Goal: Information Seeking & Learning: Learn about a topic

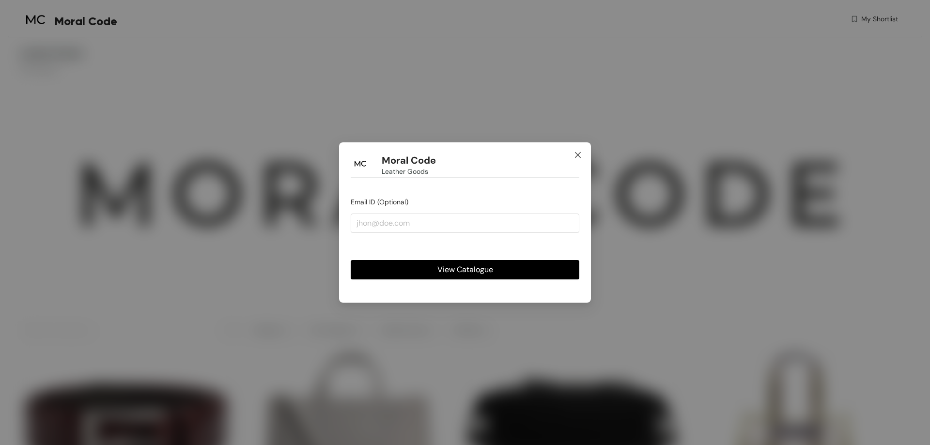
click at [581, 153] on icon "close" at bounding box center [578, 155] width 8 height 8
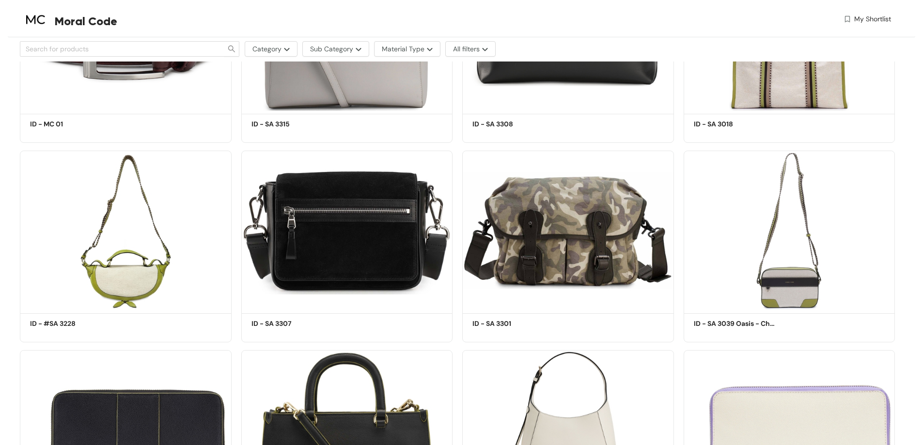
scroll to position [533, 0]
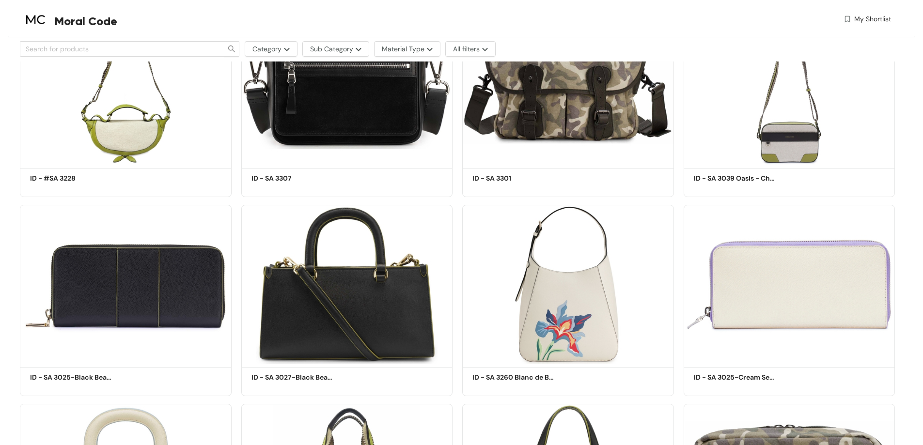
click at [623, 22] on div "My Shortlist" at bounding box center [672, 21] width 435 height 14
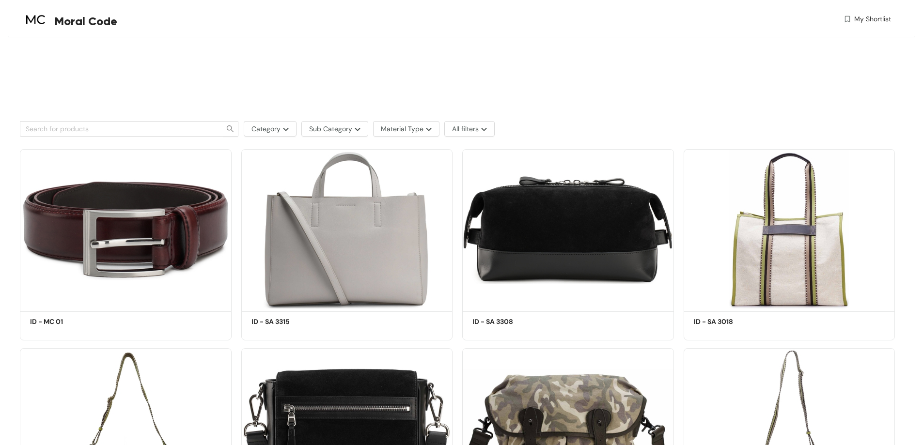
scroll to position [242, 0]
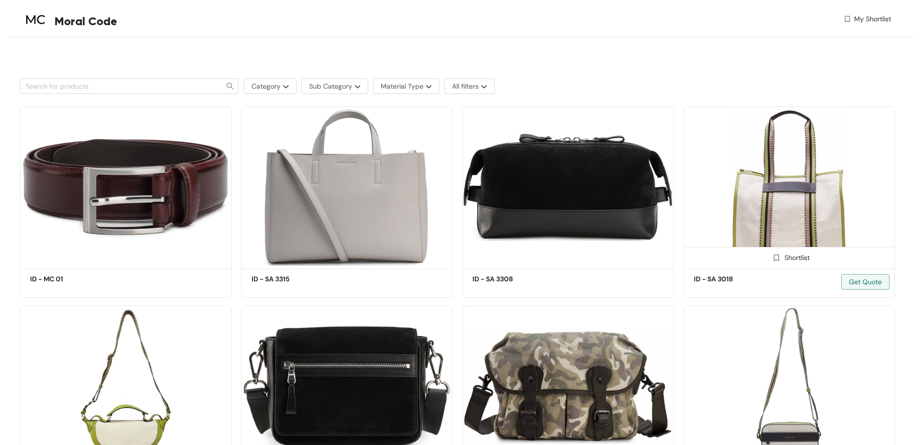
click at [816, 193] on img at bounding box center [789, 187] width 212 height 160
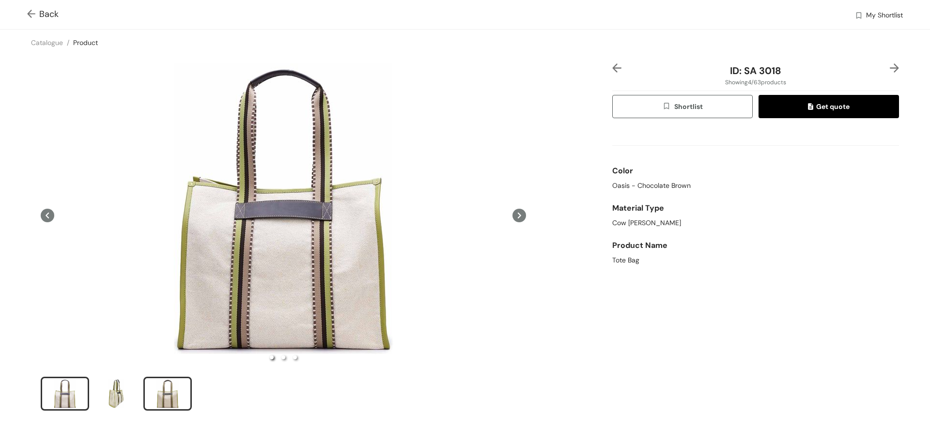
click at [171, 394] on div "slide item 3" at bounding box center [168, 393] width 44 height 29
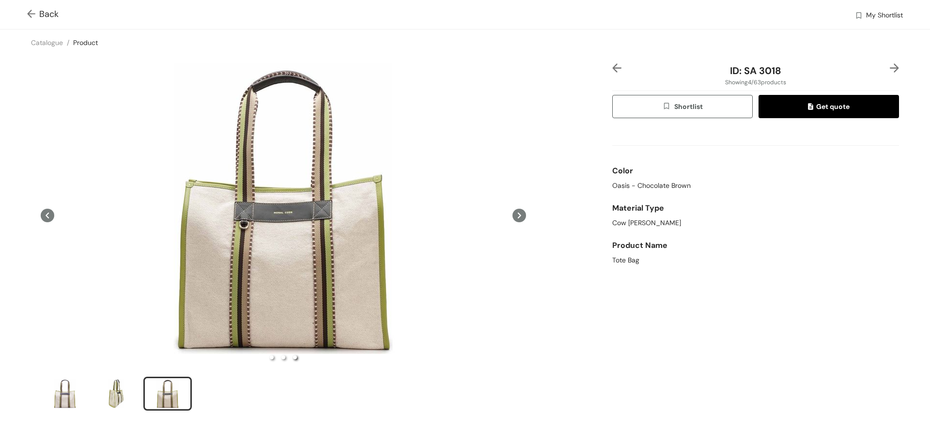
click at [34, 12] on img at bounding box center [33, 15] width 12 height 10
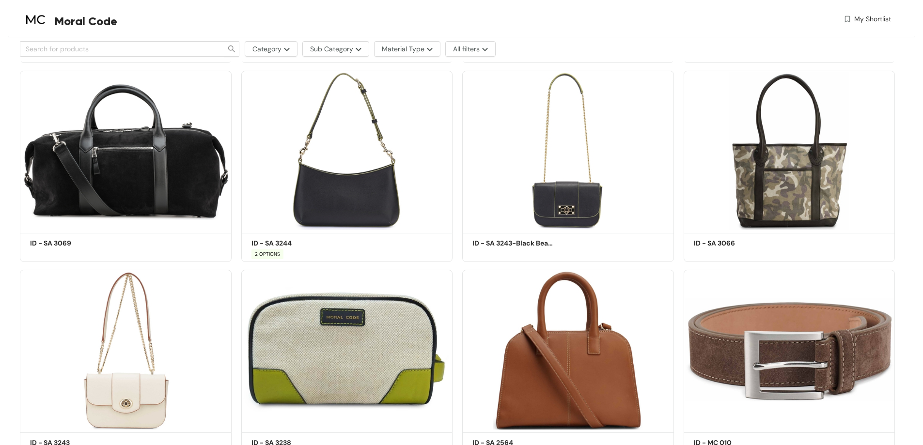
scroll to position [823, 0]
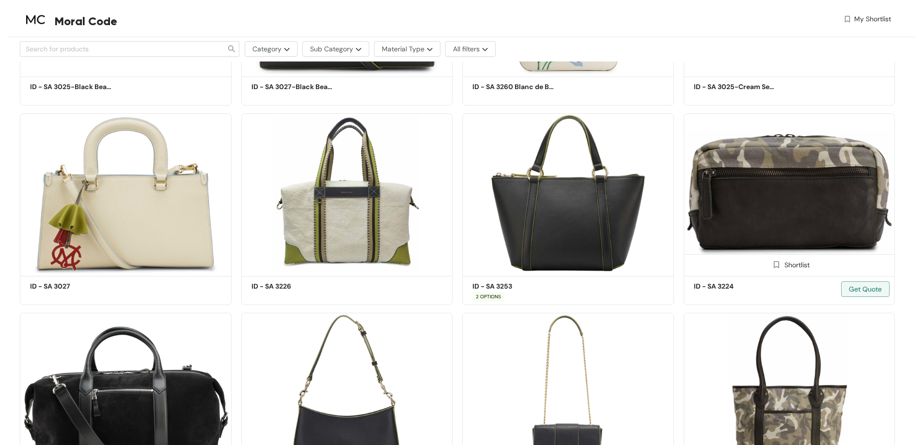
click at [800, 224] on img at bounding box center [789, 193] width 212 height 160
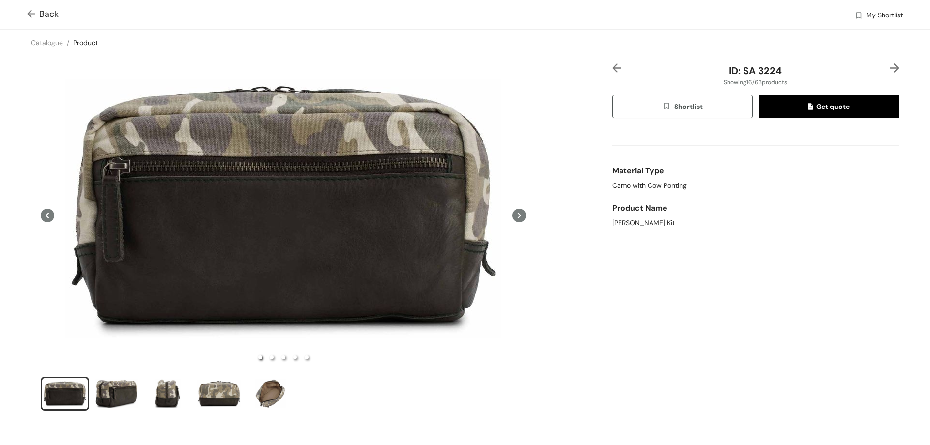
click at [515, 219] on icon at bounding box center [519, 216] width 14 height 14
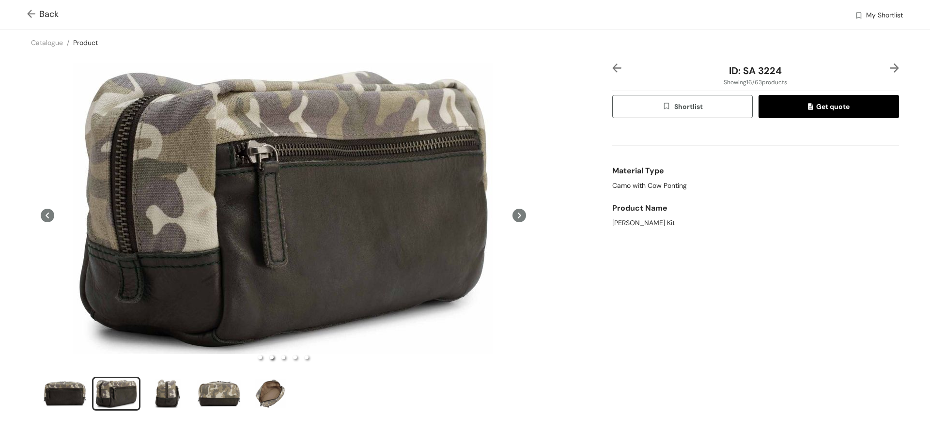
click at [515, 219] on icon at bounding box center [519, 216] width 14 height 14
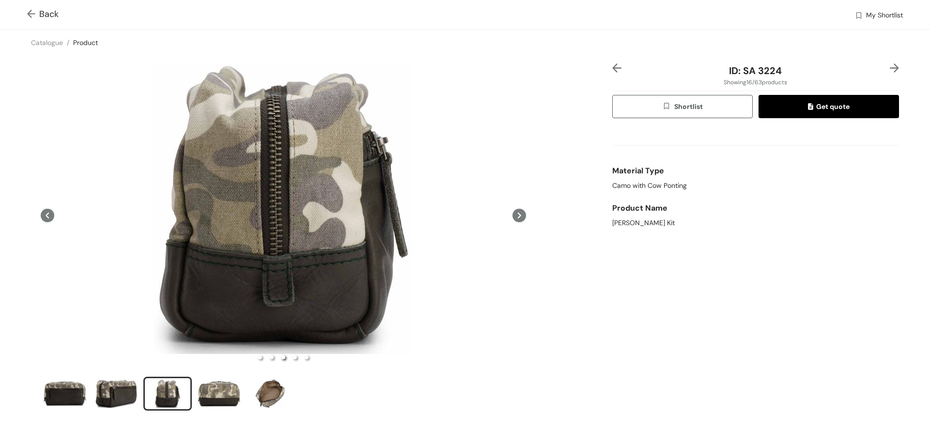
click at [515, 219] on icon at bounding box center [519, 216] width 14 height 14
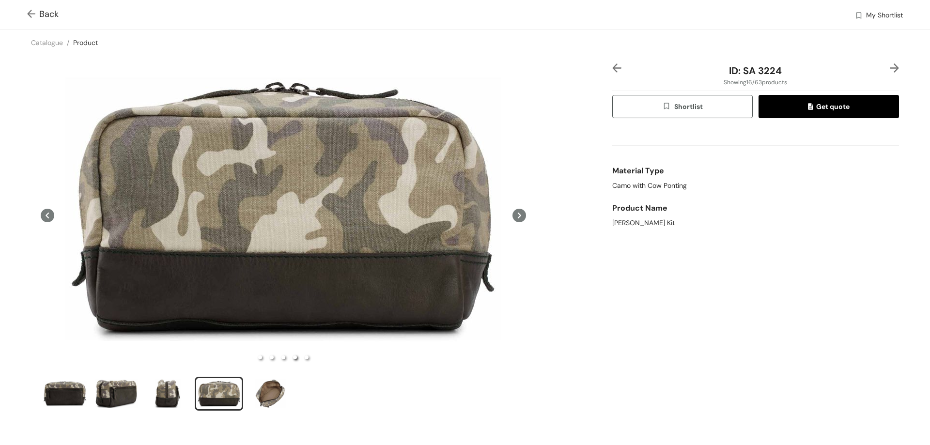
click at [515, 219] on icon at bounding box center [519, 216] width 14 height 14
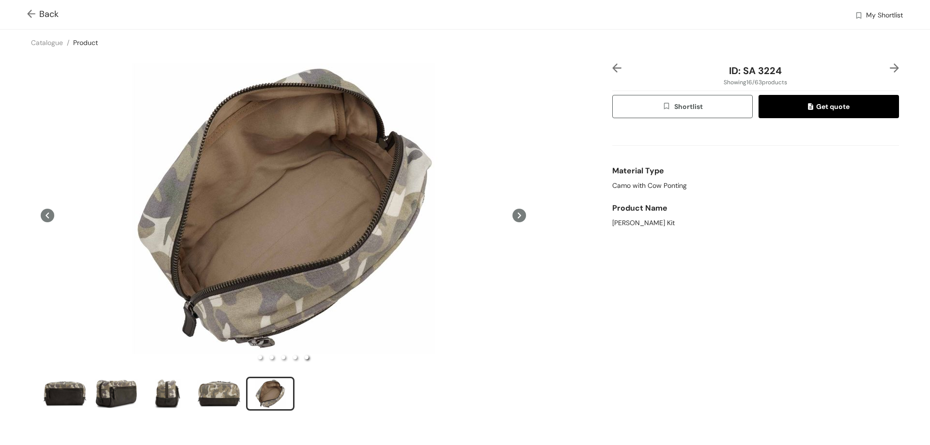
click at [35, 10] on span at bounding box center [33, 14] width 12 height 12
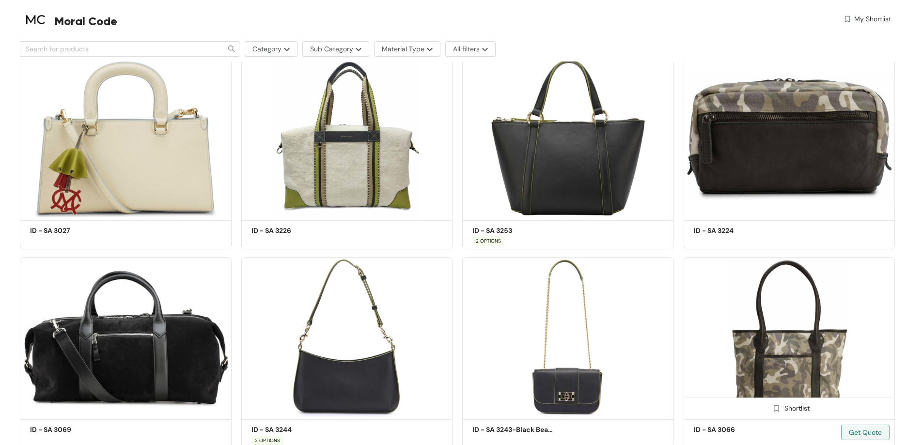
scroll to position [872, 0]
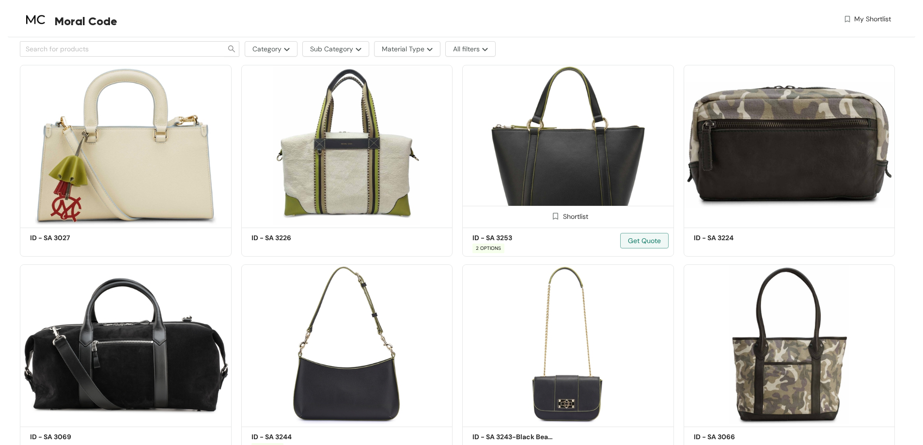
click at [600, 137] on img at bounding box center [568, 145] width 212 height 160
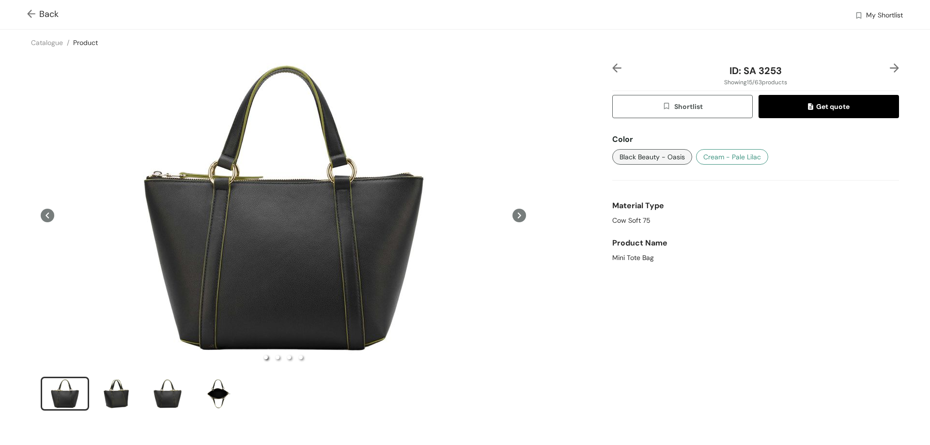
click at [709, 150] on button "Cream - Pale Lilac" at bounding box center [732, 157] width 72 height 16
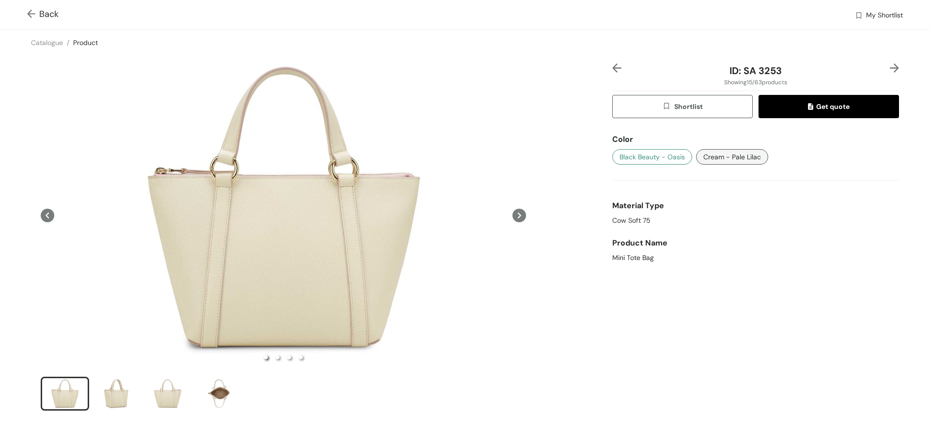
click at [629, 152] on span "Black Beauty - Oasis" at bounding box center [652, 157] width 65 height 11
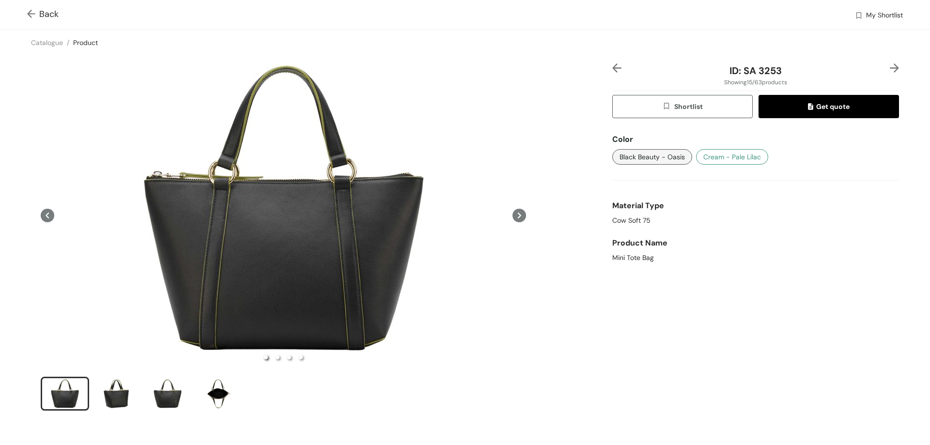
click at [726, 158] on span "Cream - Pale Lilac" at bounding box center [732, 157] width 58 height 11
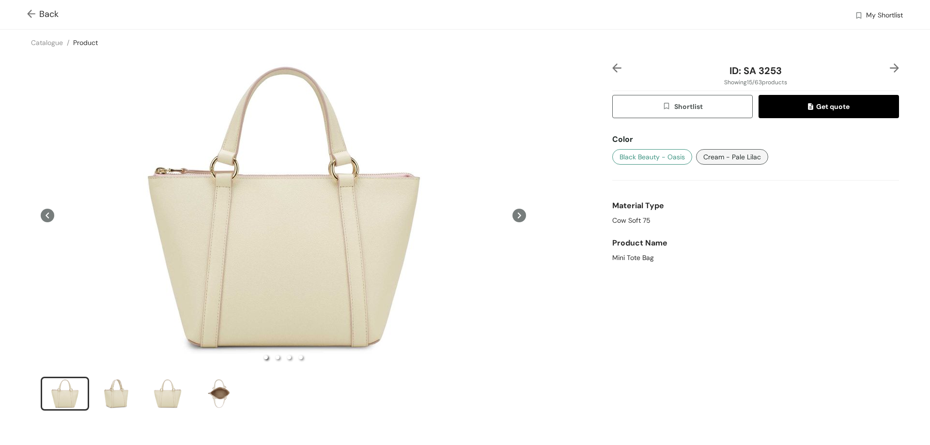
click at [651, 155] on span "Black Beauty - Oasis" at bounding box center [652, 157] width 65 height 11
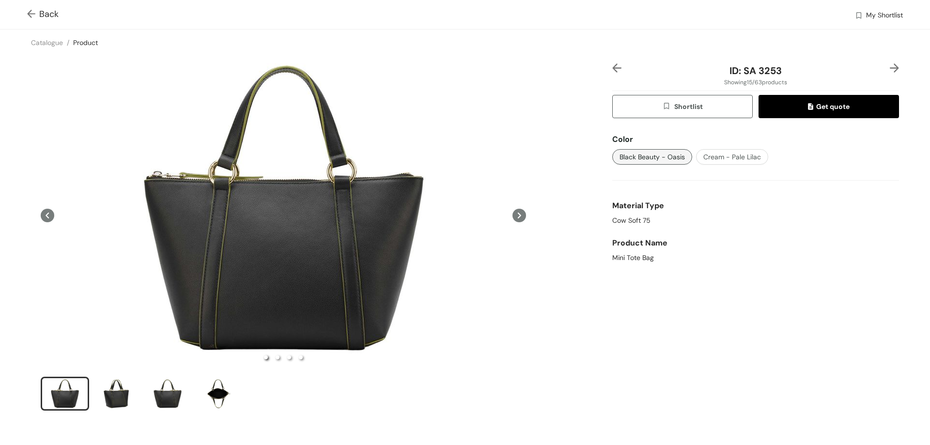
click at [703, 141] on div "Color" at bounding box center [755, 139] width 287 height 19
click at [698, 148] on div "Color" at bounding box center [755, 139] width 287 height 19
click at [703, 160] on span "Cream - Pale Lilac" at bounding box center [732, 157] width 58 height 11
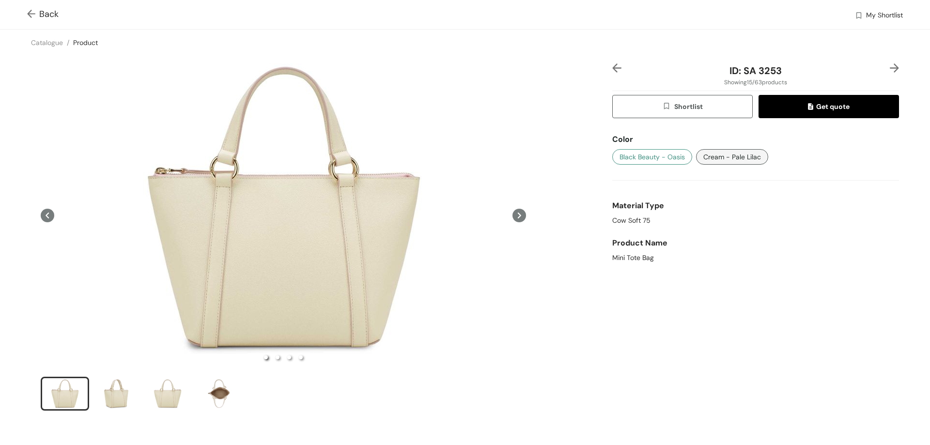
click at [659, 160] on span "Black Beauty - Oasis" at bounding box center [652, 157] width 65 height 11
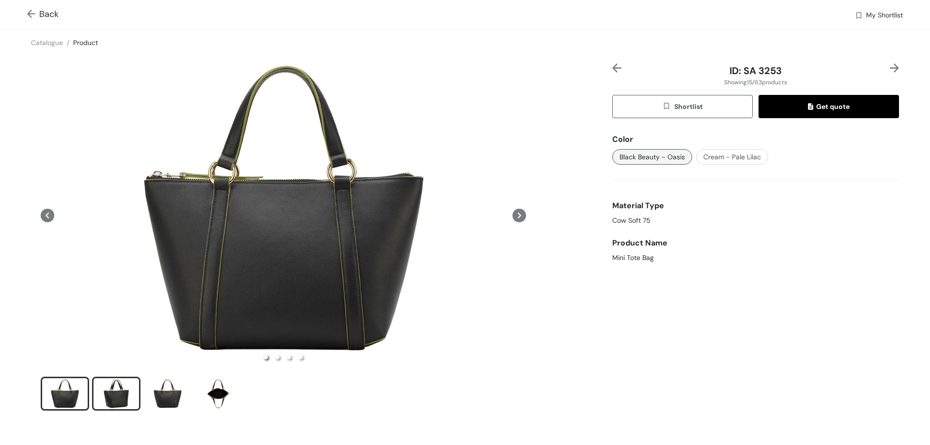
click at [119, 391] on div "slide item 2" at bounding box center [116, 393] width 44 height 29
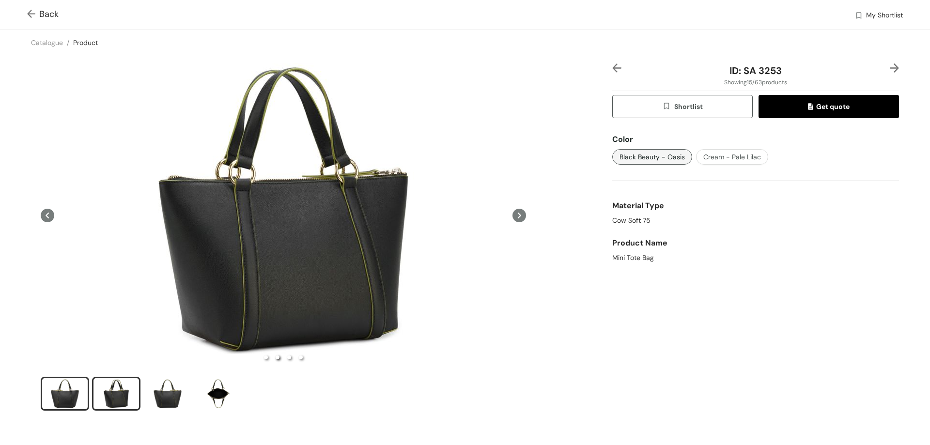
click at [79, 399] on div "slide item 1" at bounding box center [65, 393] width 44 height 29
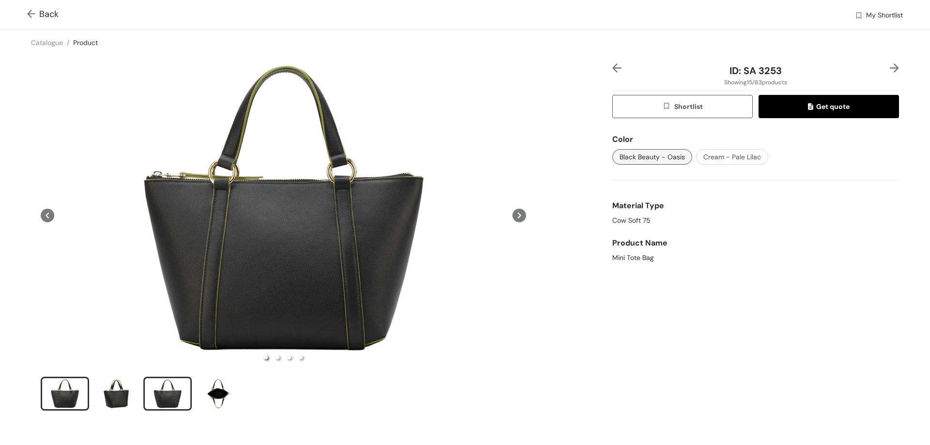
click at [155, 394] on div "slide item 3" at bounding box center [168, 393] width 44 height 29
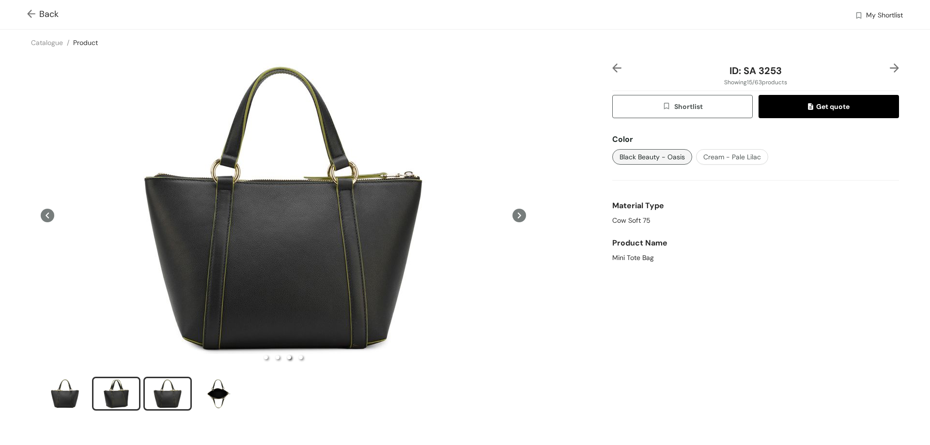
click at [95, 402] on div "slide item 2" at bounding box center [116, 393] width 44 height 29
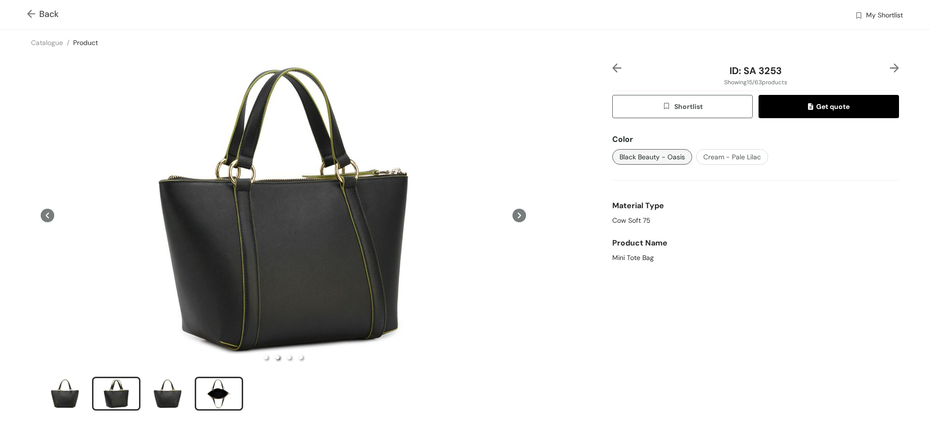
click at [213, 391] on div "slide item 4" at bounding box center [219, 393] width 44 height 29
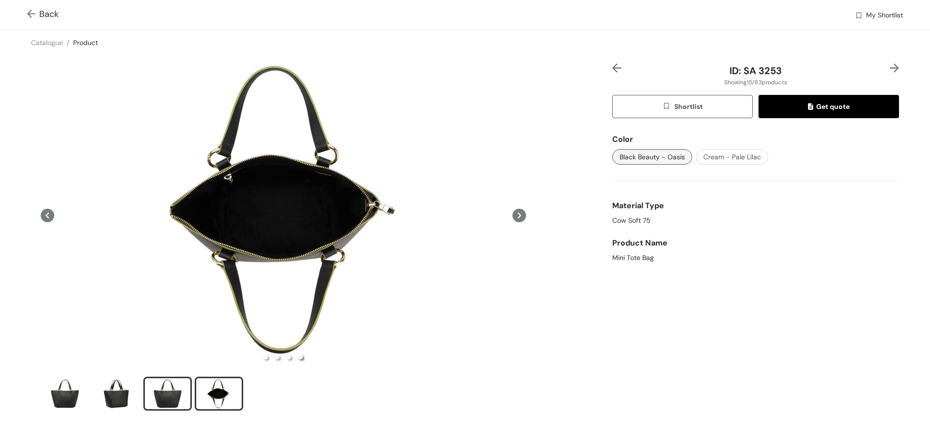
click at [168, 400] on div "slide item 3" at bounding box center [168, 393] width 44 height 29
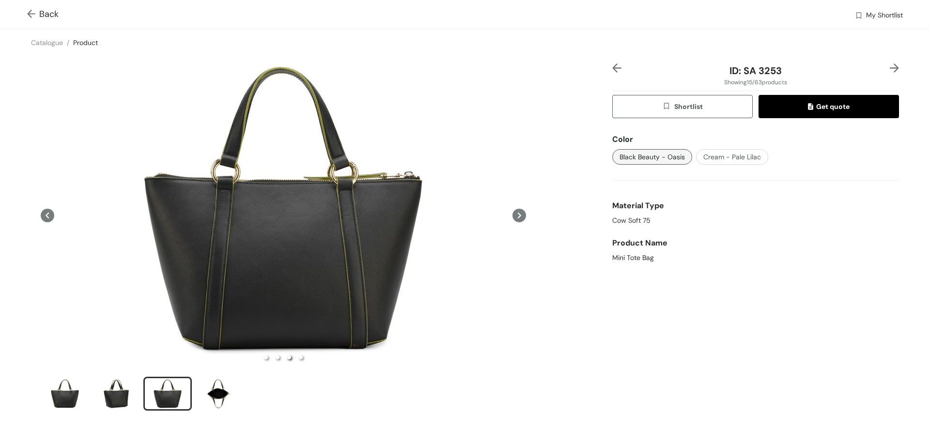
click at [31, 11] on img at bounding box center [33, 15] width 12 height 10
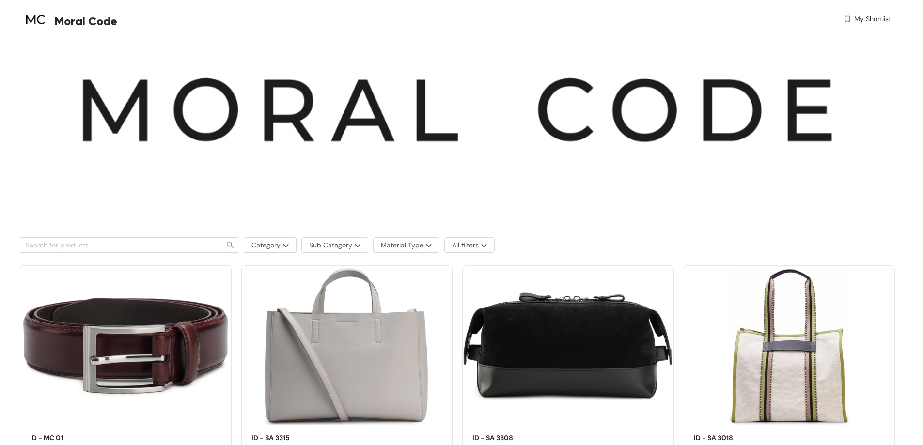
scroll to position [97, 0]
